Goal: Transaction & Acquisition: Purchase product/service

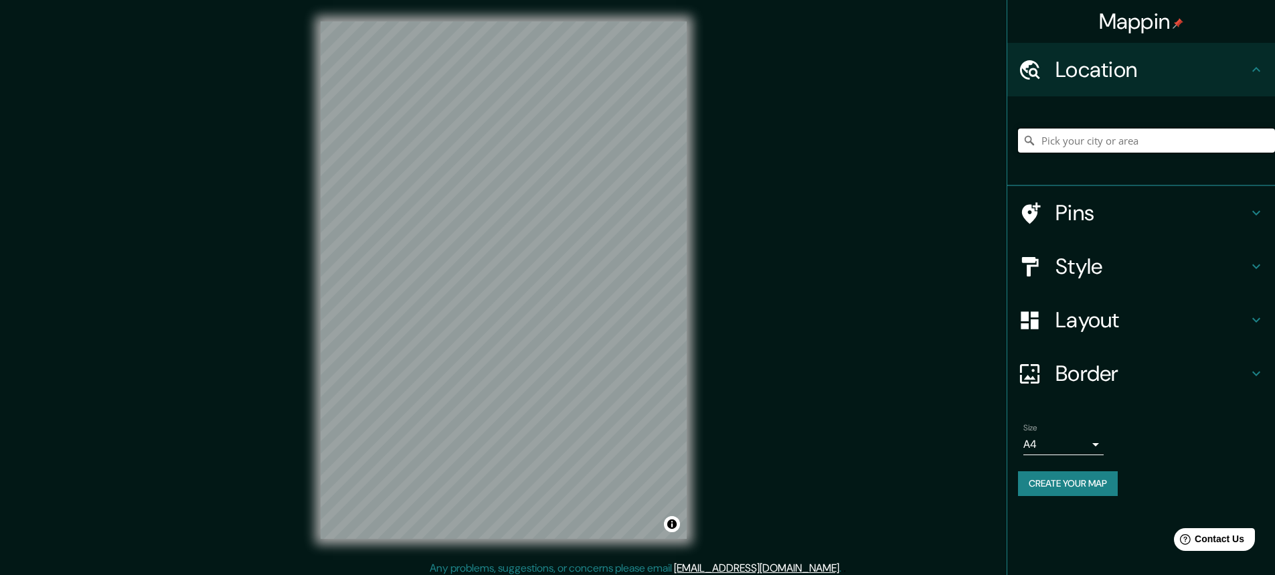
click at [1113, 148] on input "Pick your city or area" at bounding box center [1146, 140] width 257 height 24
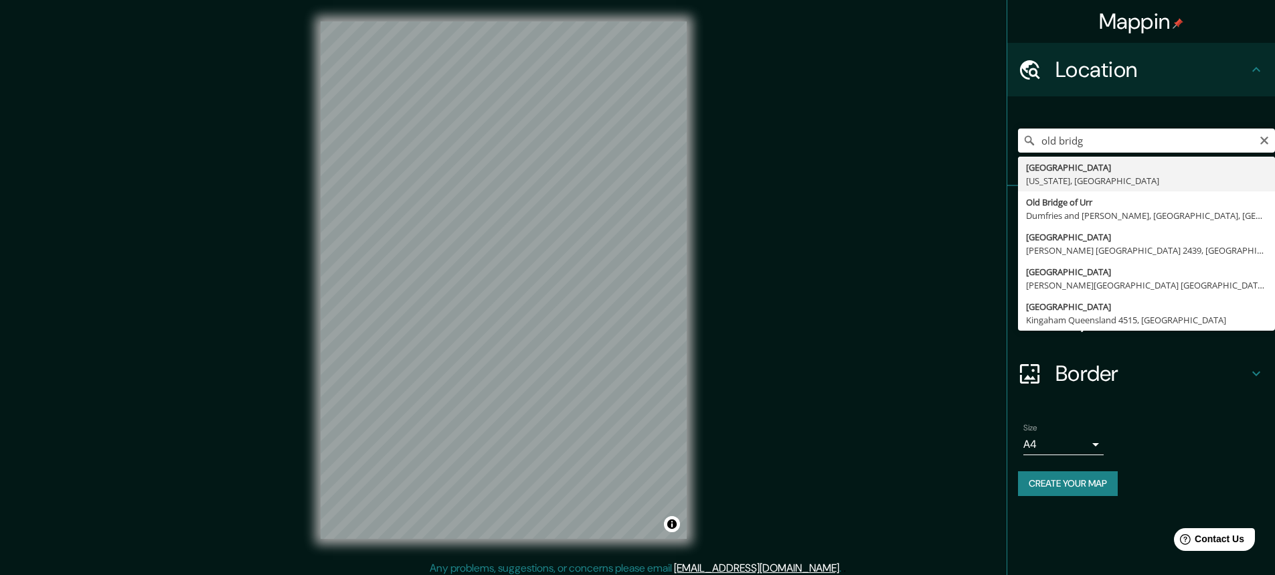
type input "[GEOGRAPHIC_DATA], [US_STATE], [GEOGRAPHIC_DATA]"
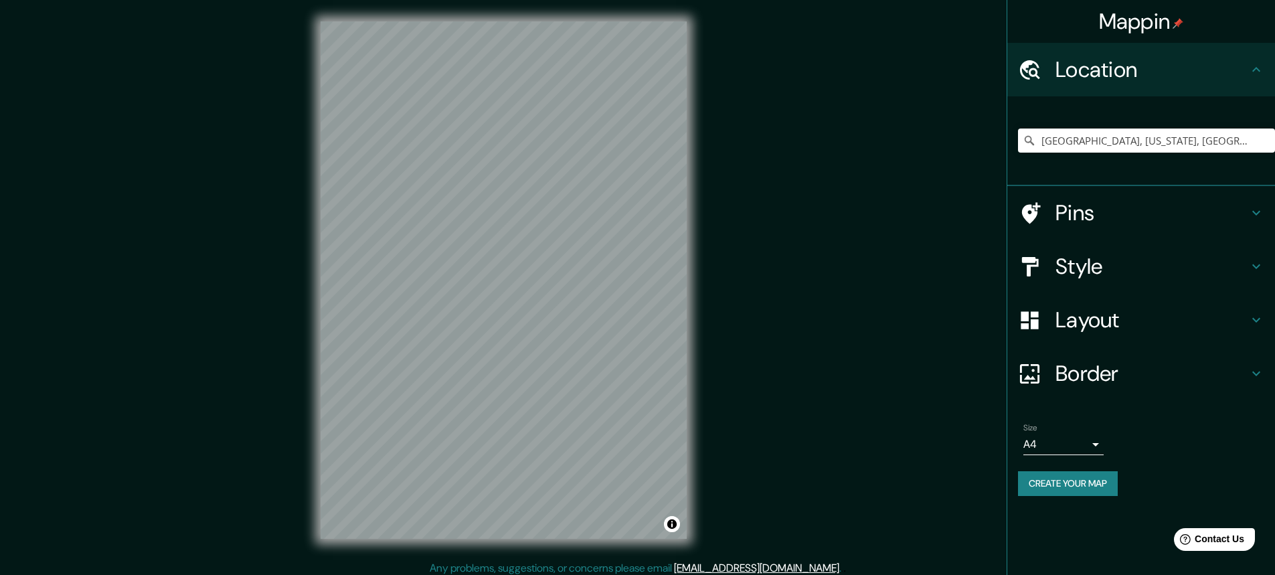
click at [1105, 323] on h4 "Layout" at bounding box center [1151, 319] width 193 height 27
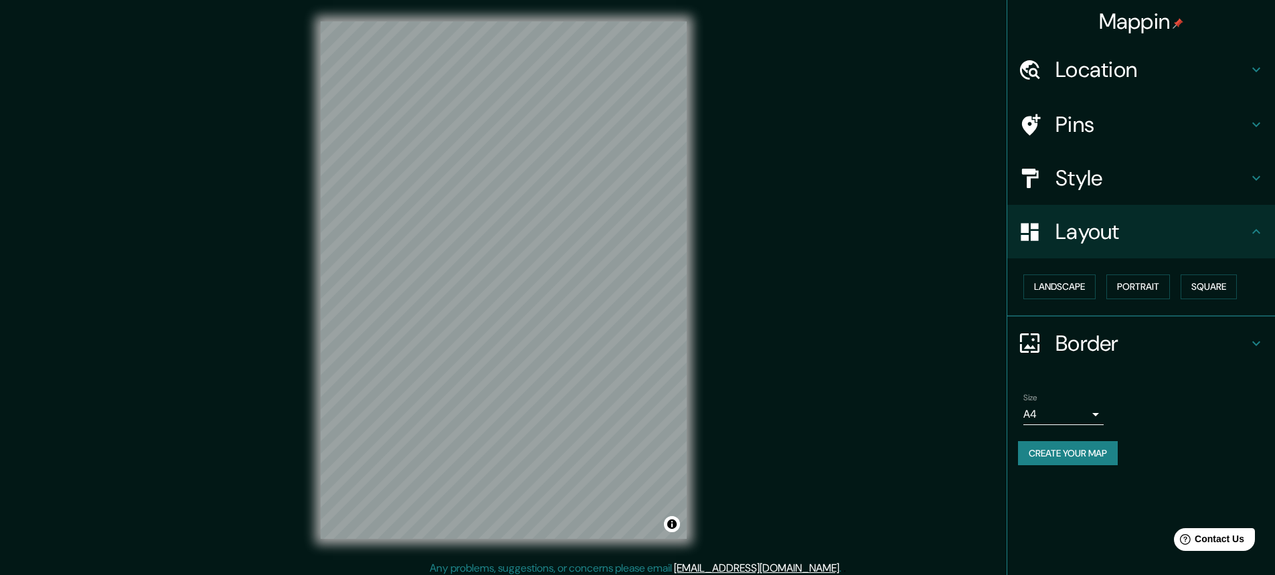
click at [1144, 183] on h4 "Style" at bounding box center [1151, 178] width 193 height 27
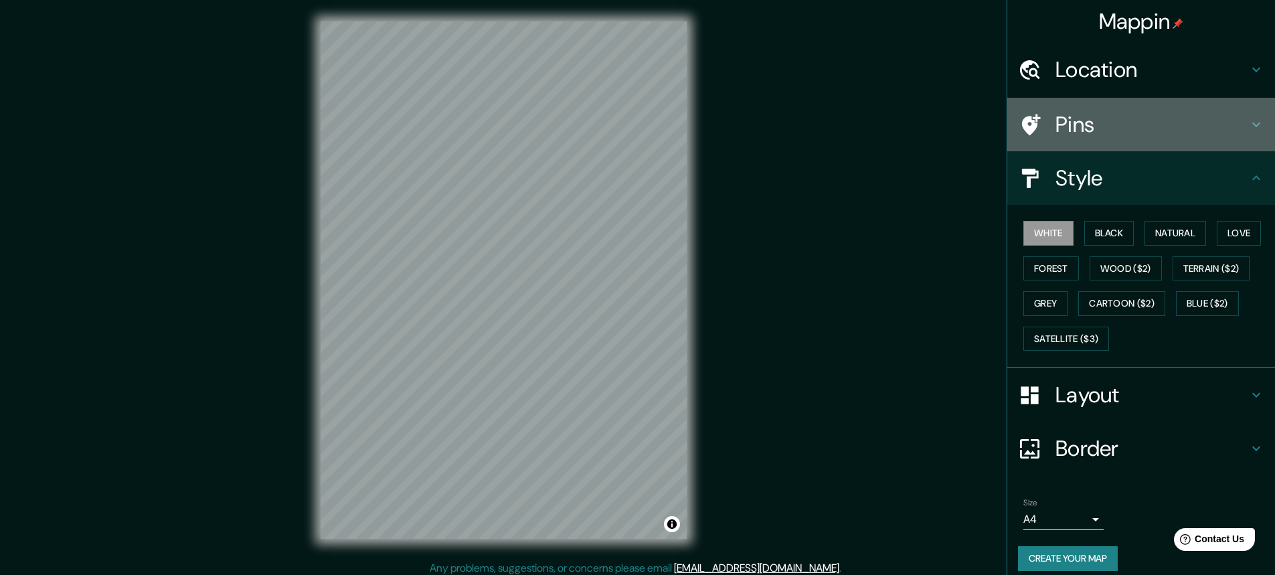
click at [1109, 130] on h4 "Pins" at bounding box center [1151, 124] width 193 height 27
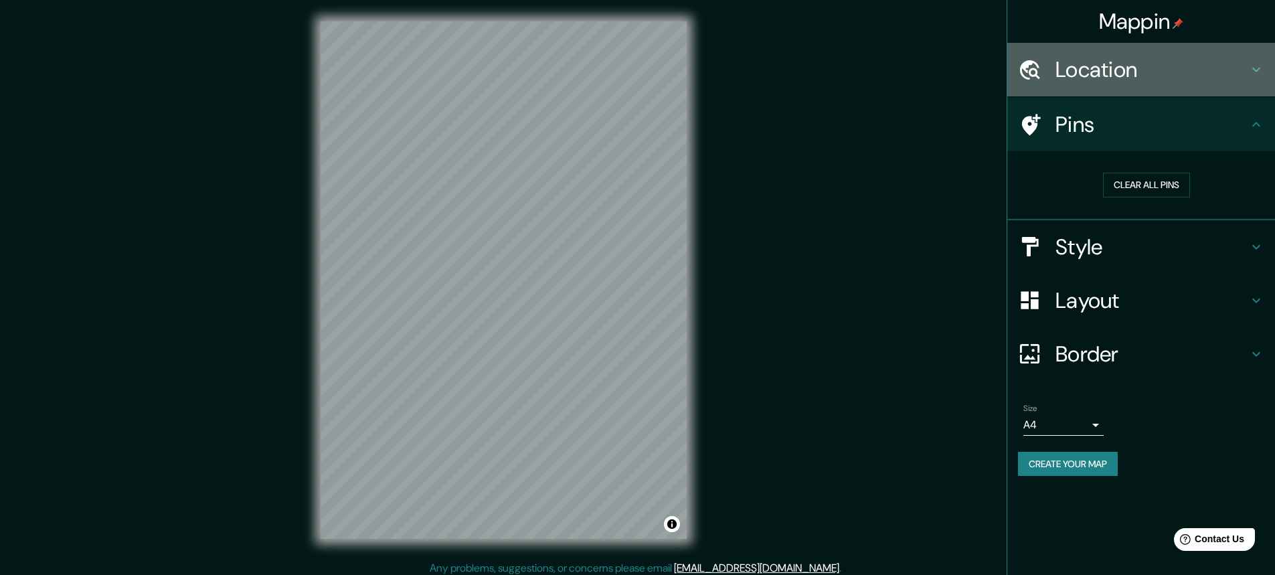
click at [1115, 80] on h4 "Location" at bounding box center [1151, 69] width 193 height 27
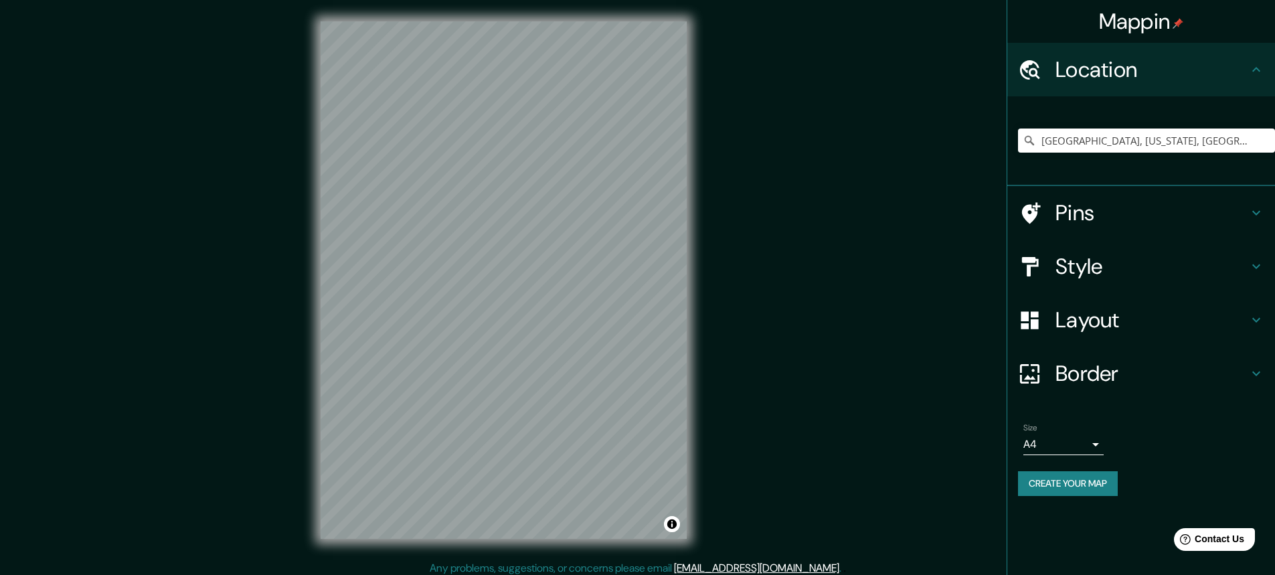
click at [1078, 370] on h4 "Border" at bounding box center [1151, 373] width 193 height 27
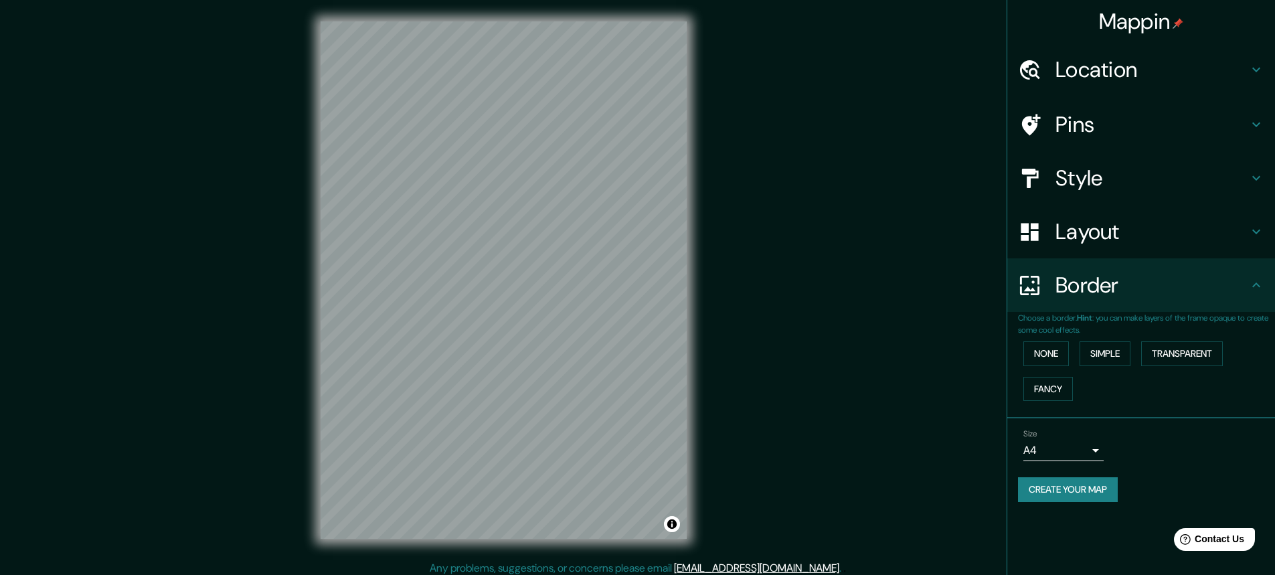
click at [1065, 490] on button "Create your map" at bounding box center [1068, 489] width 100 height 25
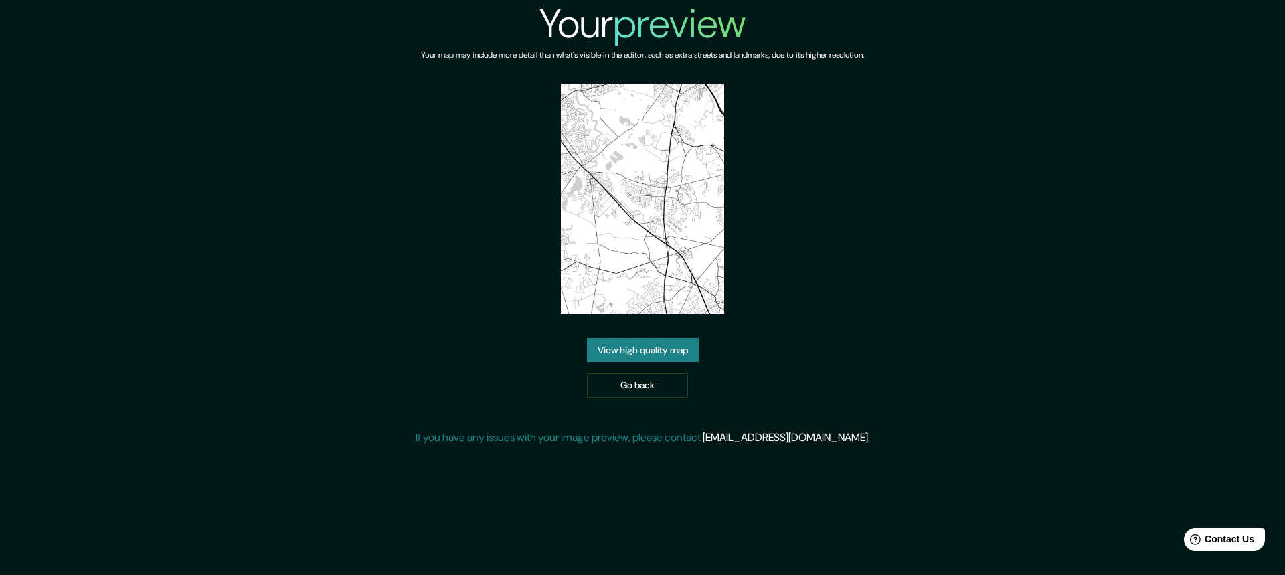
click at [681, 337] on div "Your preview Your map may include more detail than what's visible in the editor…" at bounding box center [643, 228] width 454 height 456
click at [681, 346] on link "View high quality map" at bounding box center [643, 350] width 112 height 25
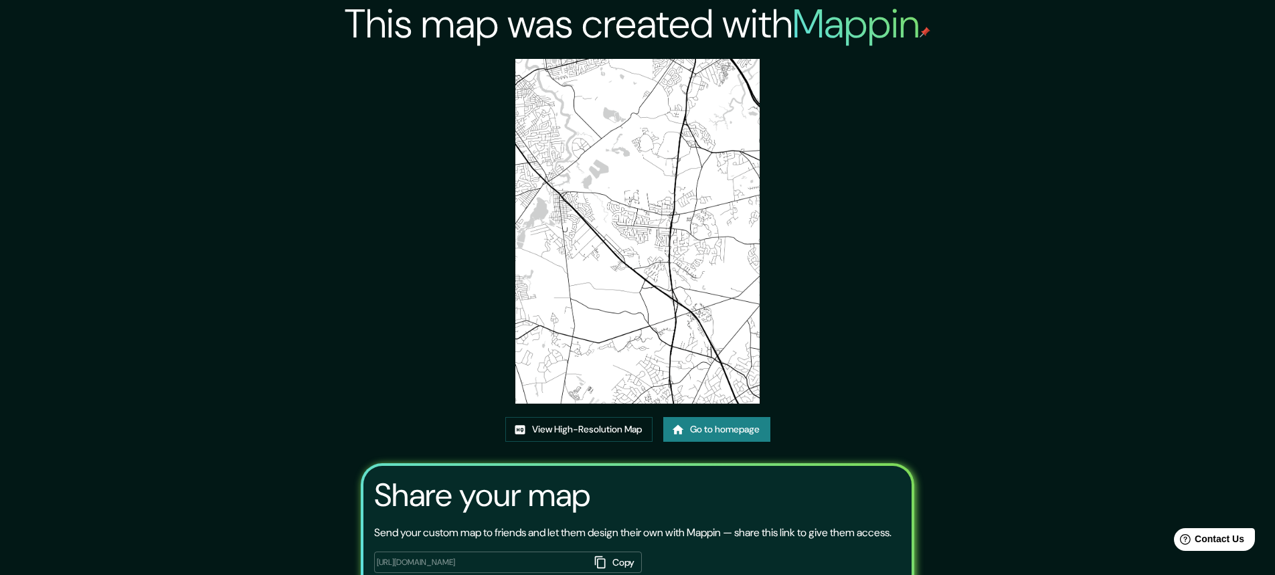
click at [642, 247] on img at bounding box center [637, 231] width 244 height 345
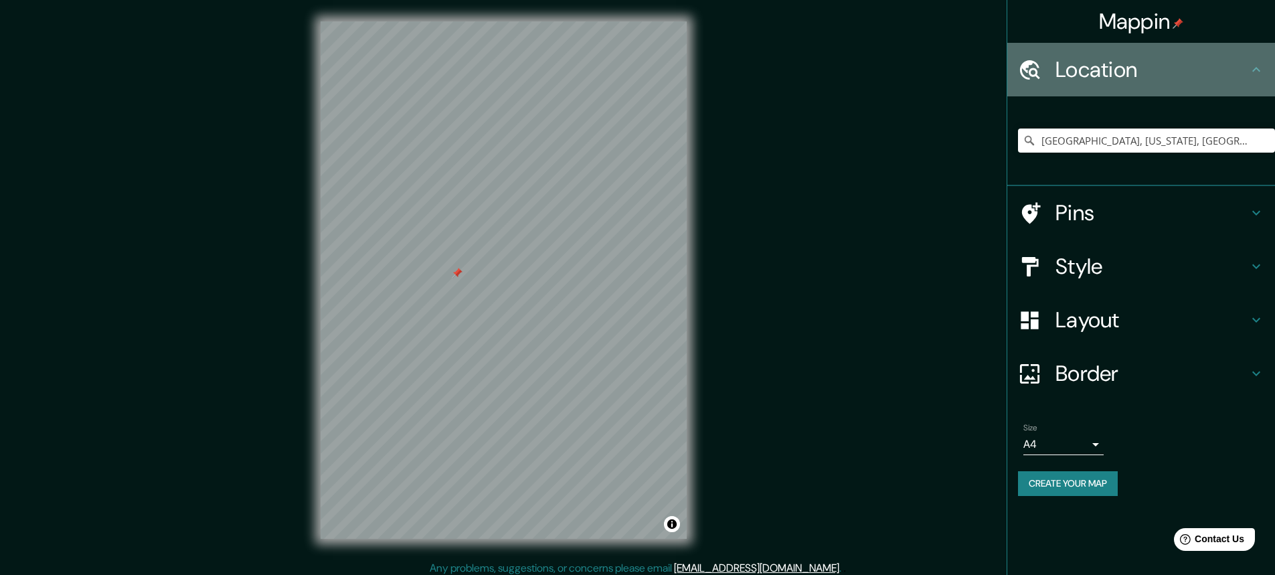
click at [1123, 74] on h4 "Location" at bounding box center [1151, 69] width 193 height 27
